Goal: Information Seeking & Learning: Learn about a topic

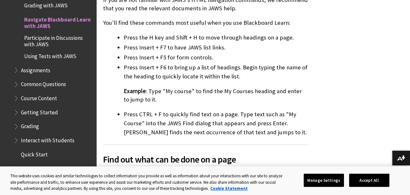
scroll to position [642, 0]
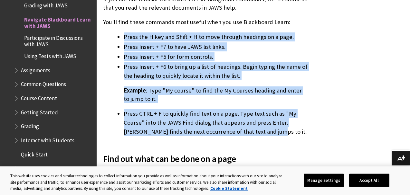
drag, startPoint x: 261, startPoint y: 124, endPoint x: 118, endPoint y: 28, distance: 172.6
copy div "Press the H key and Shift + H to move through headings on a page. Press Insert …"
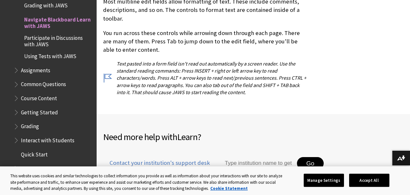
scroll to position [1420, 0]
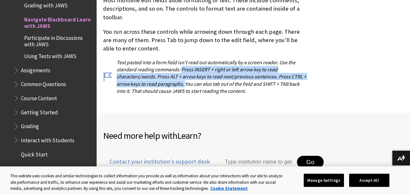
drag, startPoint x: 183, startPoint y: 78, endPoint x: 181, endPoint y: 61, distance: 16.6
click at [181, 61] on p "Text pasted into a form field isn't read out automatically by a screen reader. …" at bounding box center [205, 77] width 205 height 36
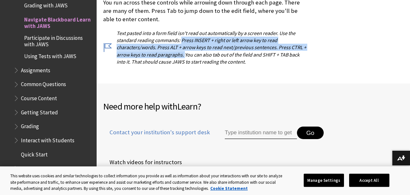
scroll to position [1450, 0]
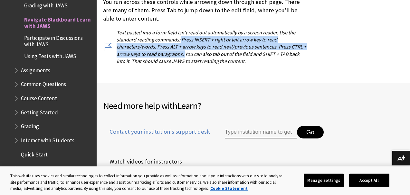
copy p "Press INSERT + right or left arrow key to read characters/words. Press ALT + ar…"
click at [32, 67] on span "Assignments" at bounding box center [35, 69] width 29 height 9
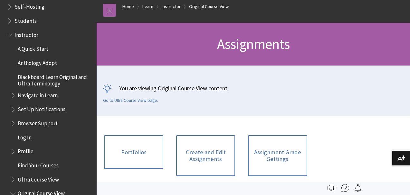
scroll to position [612, 0]
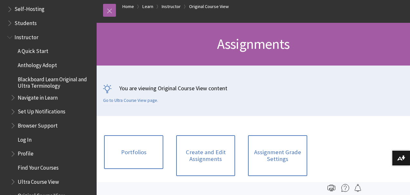
click at [22, 23] on span "Students" at bounding box center [25, 22] width 22 height 9
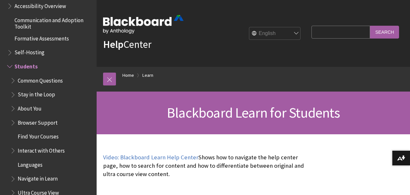
scroll to position [602, 0]
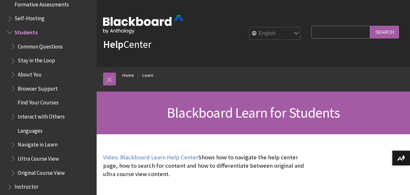
click at [31, 47] on span "Common Questions" at bounding box center [40, 45] width 45 height 9
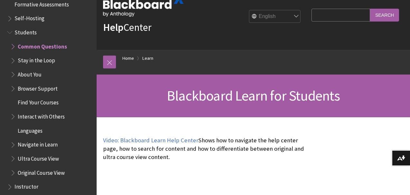
scroll to position [27, 0]
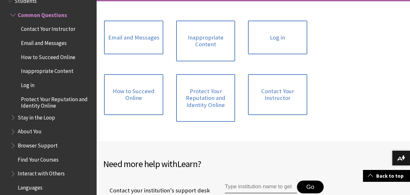
scroll to position [136, 0]
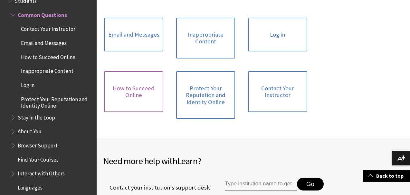
click at [136, 88] on link "How to Succeed Online" at bounding box center [133, 91] width 59 height 41
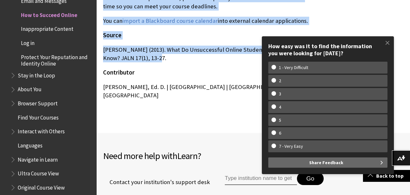
scroll to position [1008, 0]
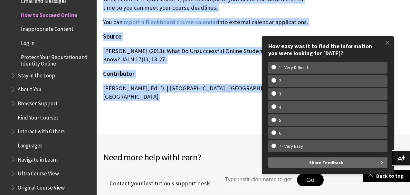
drag, startPoint x: 103, startPoint y: 58, endPoint x: 255, endPoint y: 76, distance: 153.6
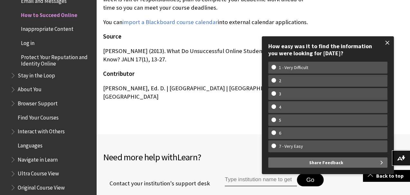
click at [387, 40] on span at bounding box center [387, 43] width 14 height 14
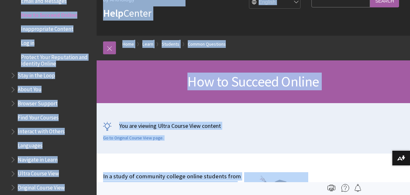
scroll to position [0, 0]
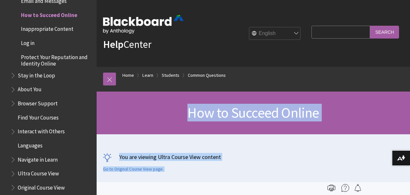
drag, startPoint x: 271, startPoint y: 69, endPoint x: 186, endPoint y: 115, distance: 97.0
copy div "How to Succeed Online You are viewing Ultra Course View content Go to Original …"
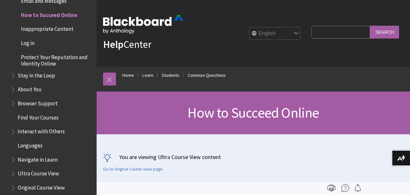
click at [162, 115] on h1 "How to Succeed Online" at bounding box center [253, 113] width 300 height 17
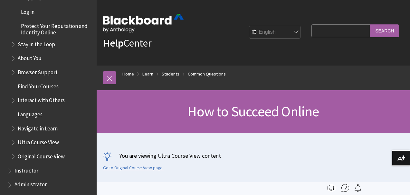
scroll to position [715, 0]
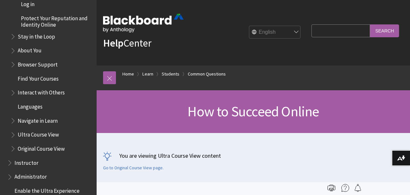
click at [34, 65] on span "Browser Support" at bounding box center [38, 63] width 40 height 9
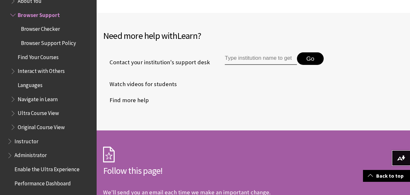
scroll to position [806, 0]
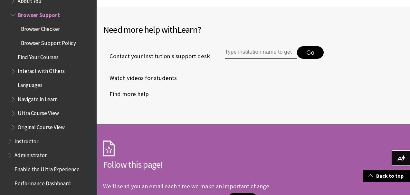
click at [40, 58] on span "Find Your Courses" at bounding box center [38, 56] width 41 height 9
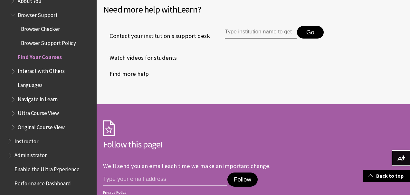
scroll to position [790, 0]
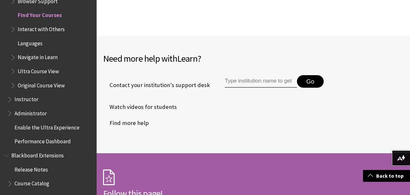
scroll to position [1539, 0]
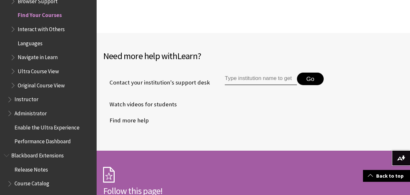
click at [42, 30] on span "Interact with Others" at bounding box center [41, 28] width 47 height 9
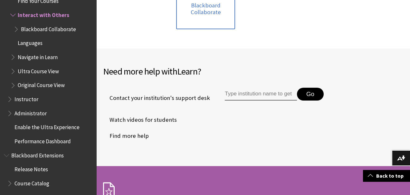
scroll to position [224, 0]
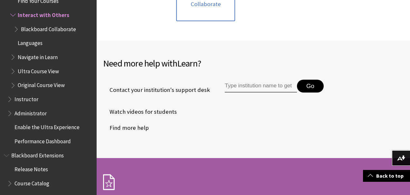
click at [33, 69] on span "Ultra Course View" at bounding box center [38, 70] width 41 height 9
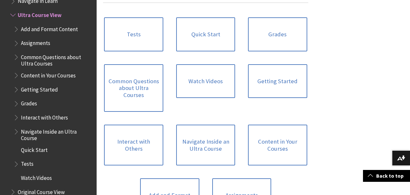
scroll to position [471, 0]
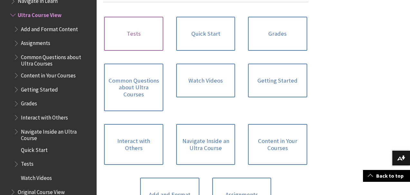
click at [133, 33] on link "Tests" at bounding box center [133, 34] width 59 height 34
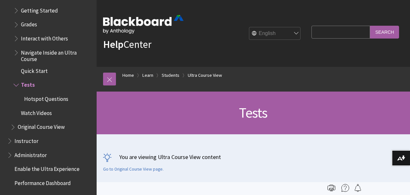
scroll to position [810, 0]
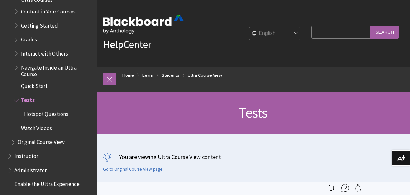
click at [38, 81] on span "Quick Start" at bounding box center [34, 85] width 27 height 9
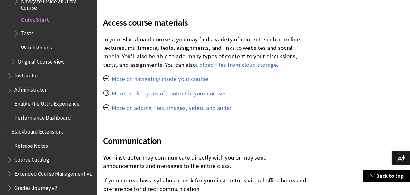
scroll to position [1402, 0]
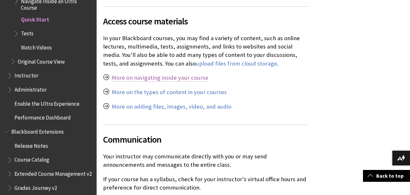
click at [153, 82] on link "More on navigating inside your course" at bounding box center [160, 78] width 97 height 8
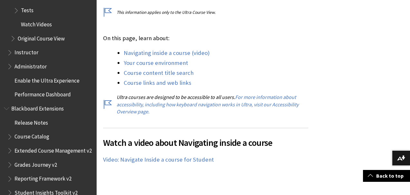
scroll to position [900, 0]
click at [9, 52] on span "Book outline for Blackboard Learn Help" at bounding box center [10, 51] width 7 height 8
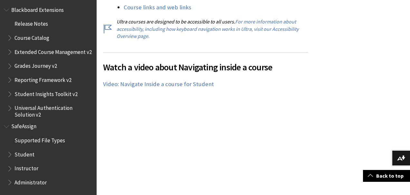
scroll to position [265, 0]
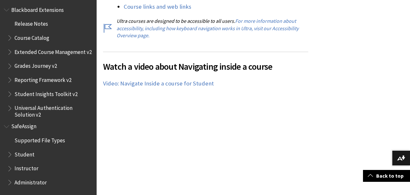
click at [12, 153] on span "Book outline for Blackboard SafeAssign" at bounding box center [10, 153] width 7 height 8
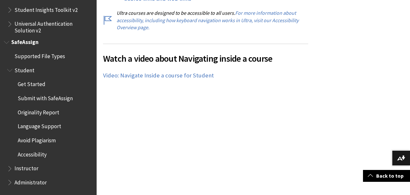
scroll to position [275, 0]
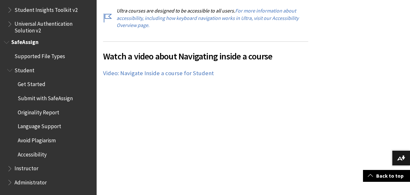
click at [31, 153] on span "Accessibility" at bounding box center [32, 153] width 29 height 9
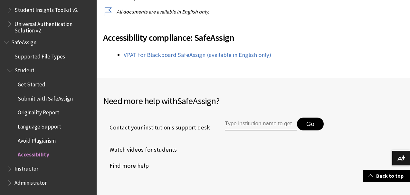
scroll to position [218, 0]
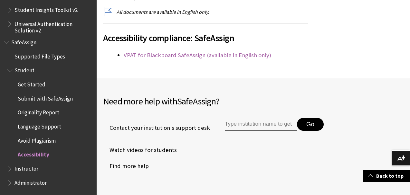
click at [184, 57] on link "VPAT for Blackboard SafeAssign (available in English only)" at bounding box center [197, 55] width 147 height 8
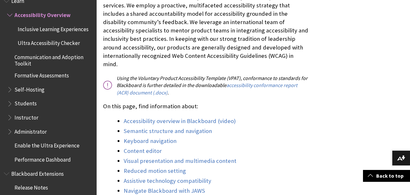
scroll to position [180, 0]
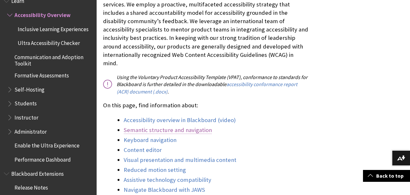
click at [174, 126] on link "Semantic structure and navigation" at bounding box center [168, 130] width 88 height 8
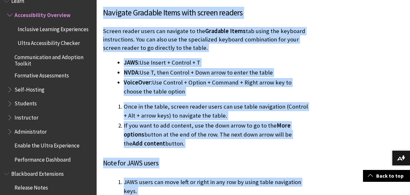
scroll to position [2922, 0]
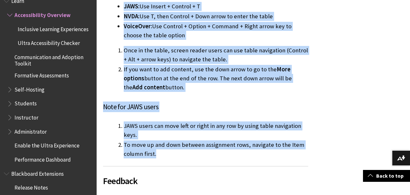
drag, startPoint x: 104, startPoint y: 28, endPoint x: 172, endPoint y: 107, distance: 104.8
copy div "Loremips dol Sitametc Adipi eli se doe Temporinc Utl Etdolore Magna ali enim a …"
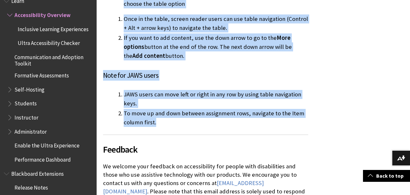
scroll to position [2877, 0]
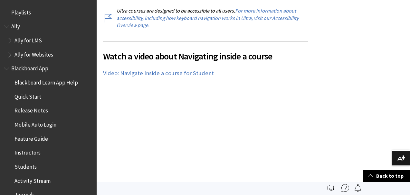
scroll to position [863, 0]
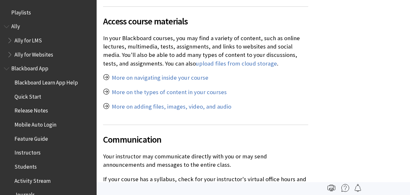
scroll to position [877, 0]
